Goal: Navigation & Orientation: Find specific page/section

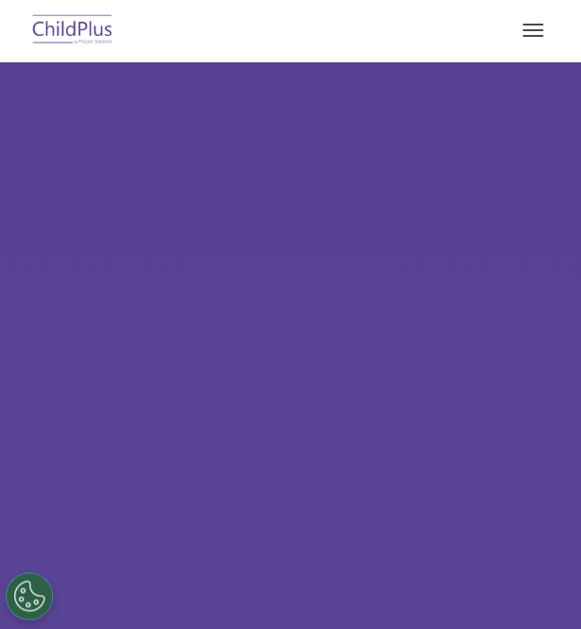
select select "MEDIUM"
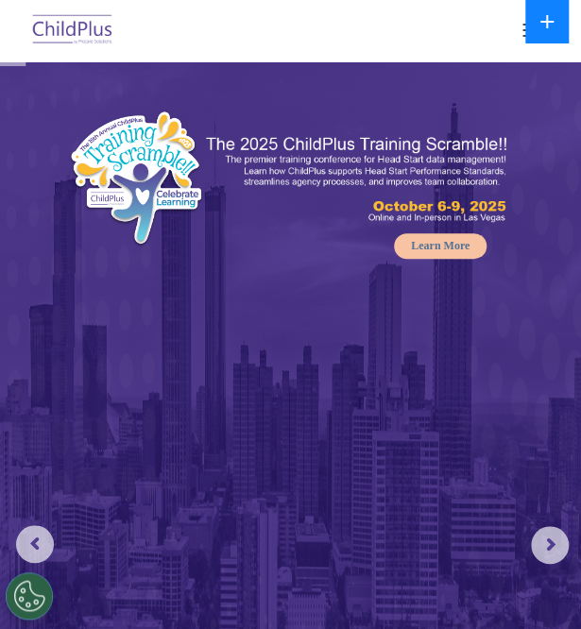
click at [565, 22] on button at bounding box center [546, 21] width 43 height 43
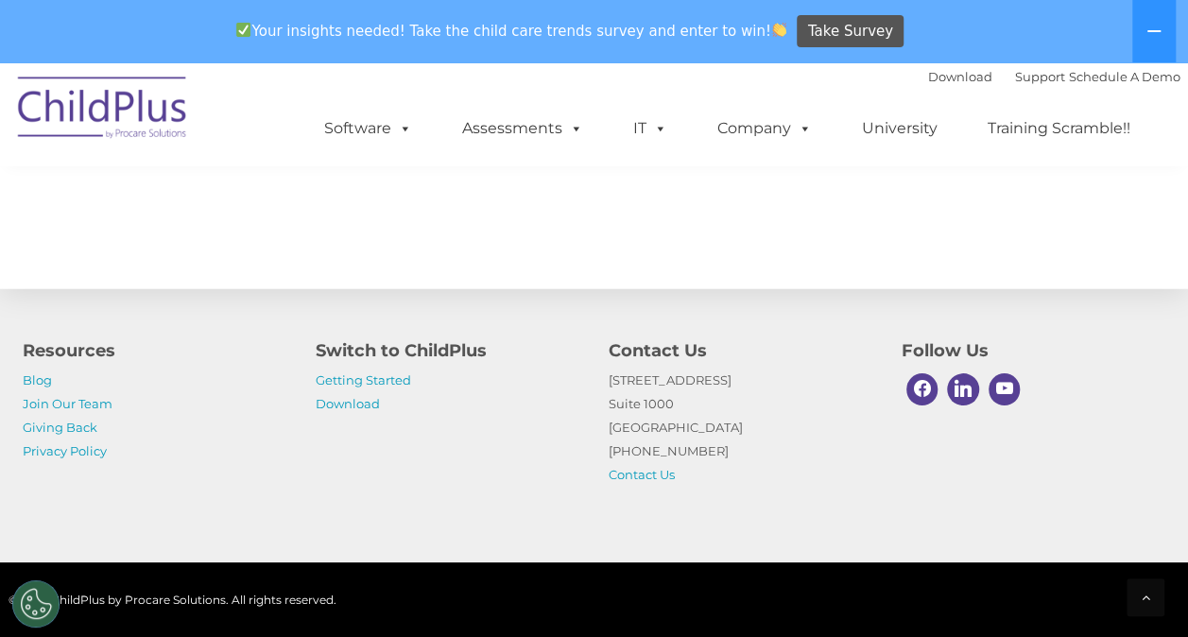
scroll to position [2545, 0]
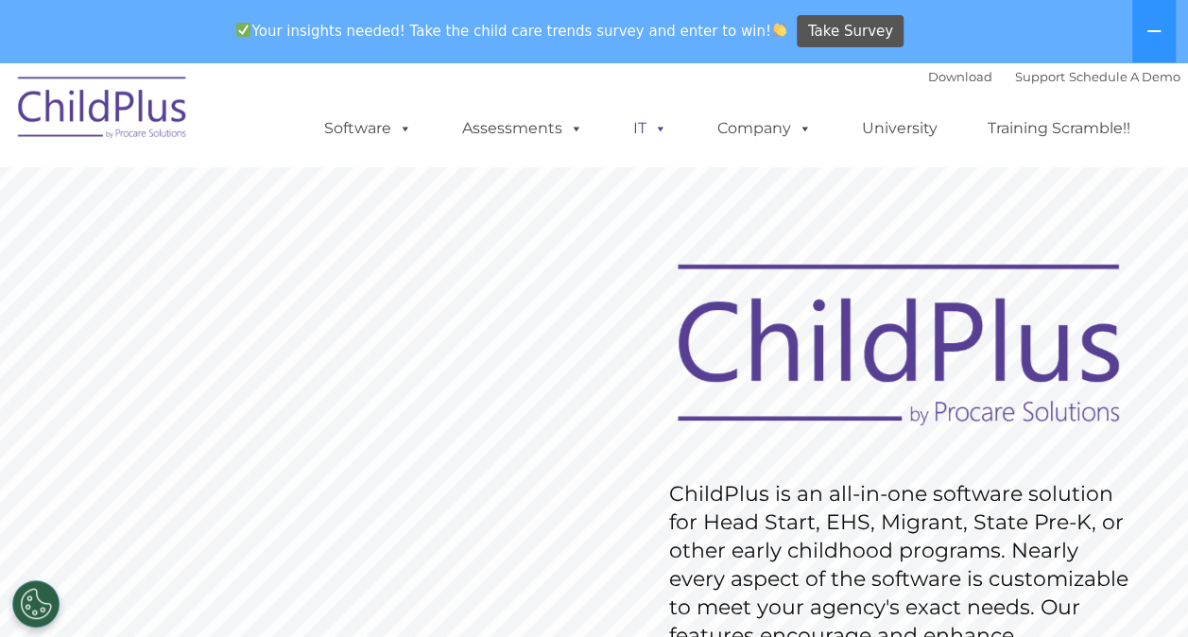
click at [658, 125] on span at bounding box center [656, 128] width 21 height 18
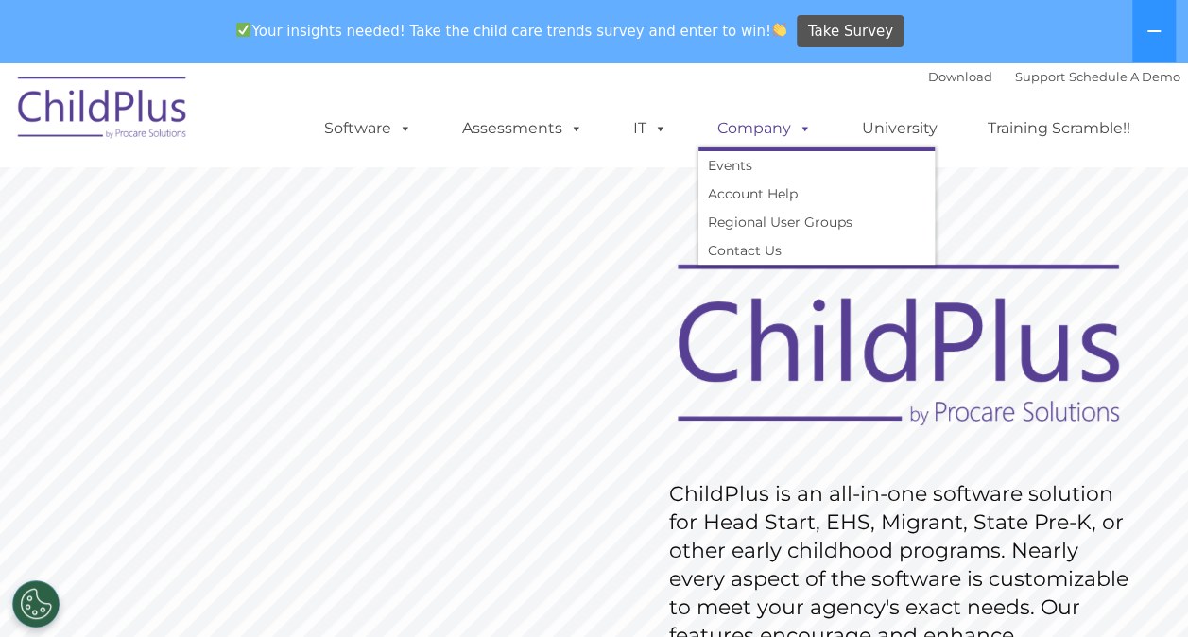
click at [799, 119] on span at bounding box center [801, 128] width 21 height 18
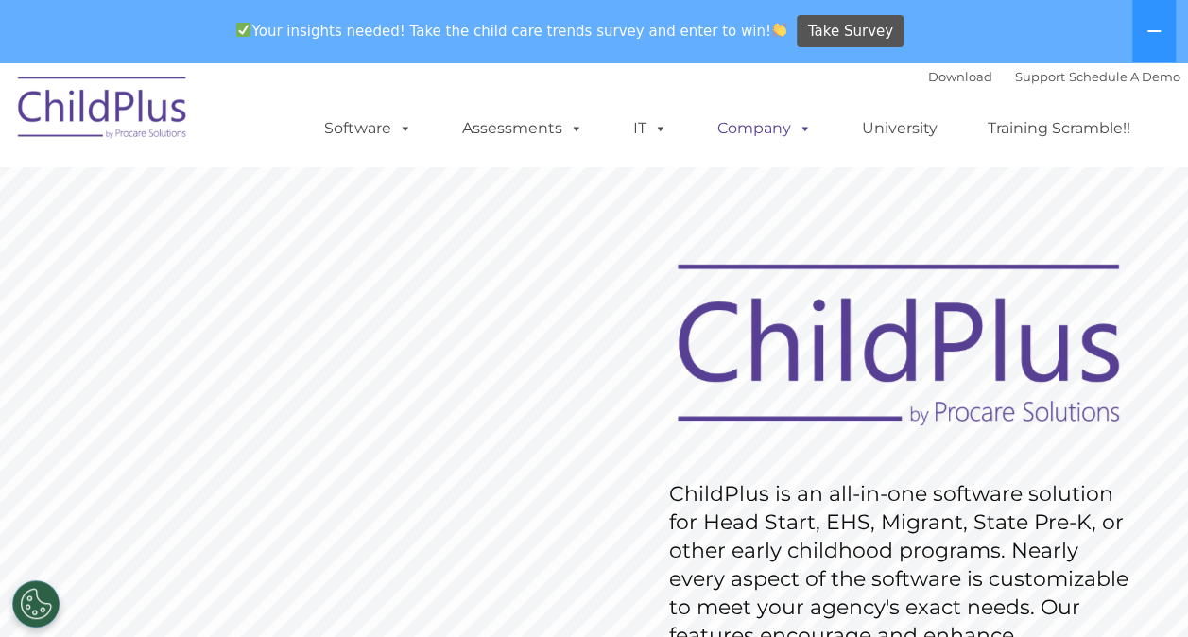
click at [799, 119] on span at bounding box center [801, 128] width 21 height 18
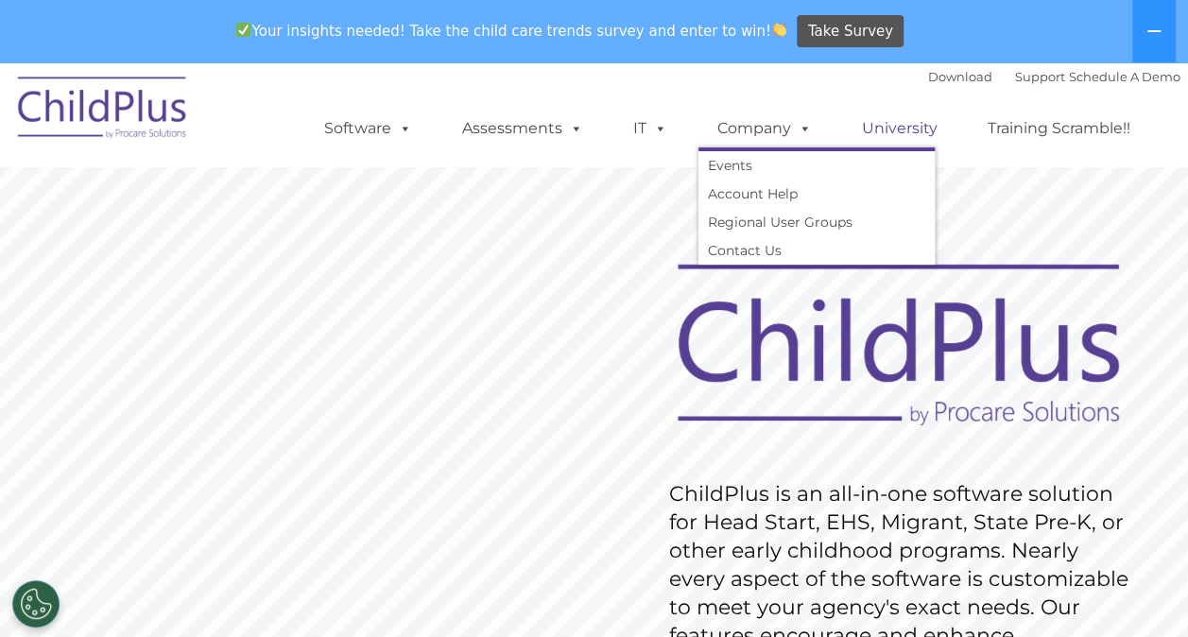
click at [902, 130] on link "University" at bounding box center [899, 129] width 113 height 38
